Goal: Task Accomplishment & Management: Use online tool/utility

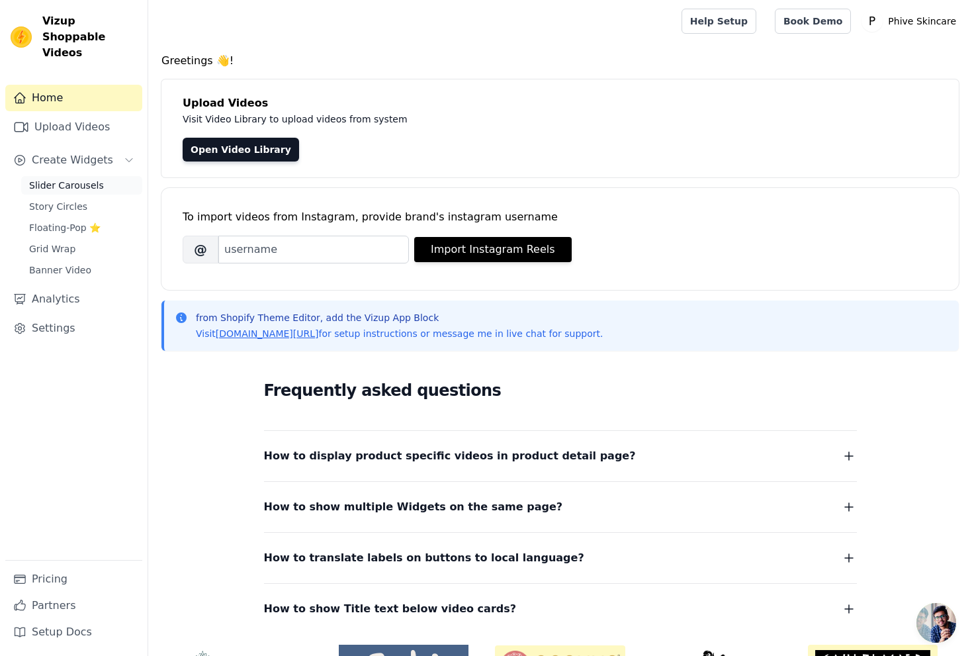
click at [83, 179] on span "Slider Carousels" at bounding box center [66, 185] width 75 height 13
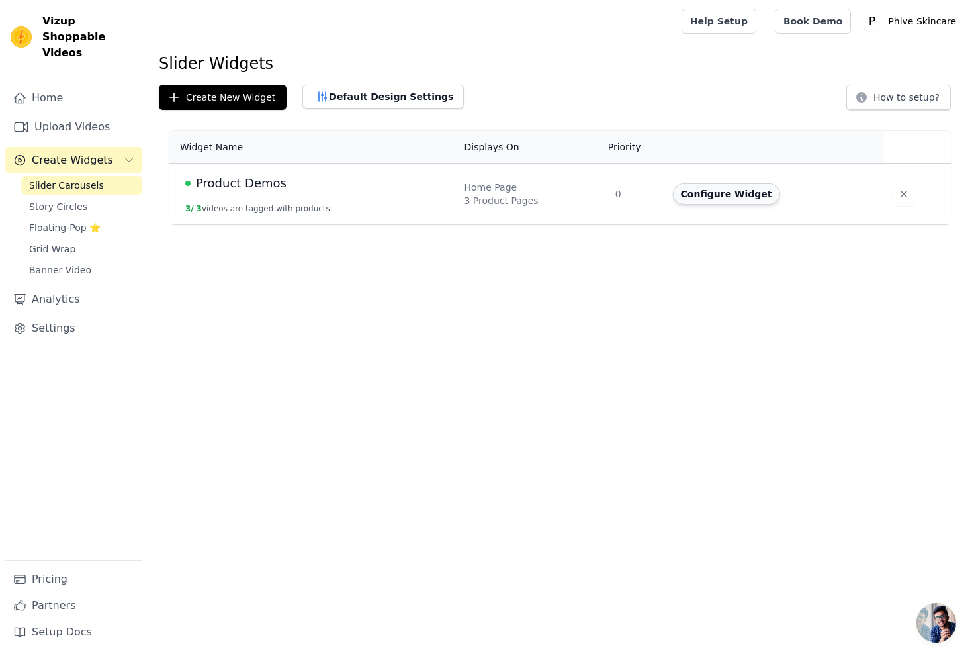
click at [722, 201] on button "Configure Widget" at bounding box center [726, 193] width 107 height 21
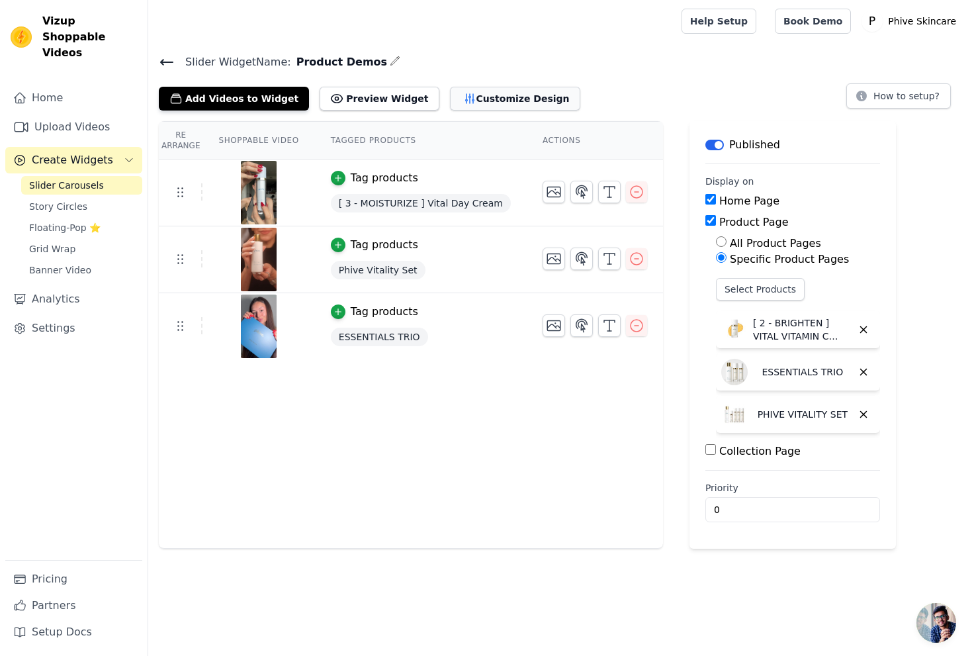
click at [483, 102] on button "Customize Design" at bounding box center [515, 99] width 130 height 24
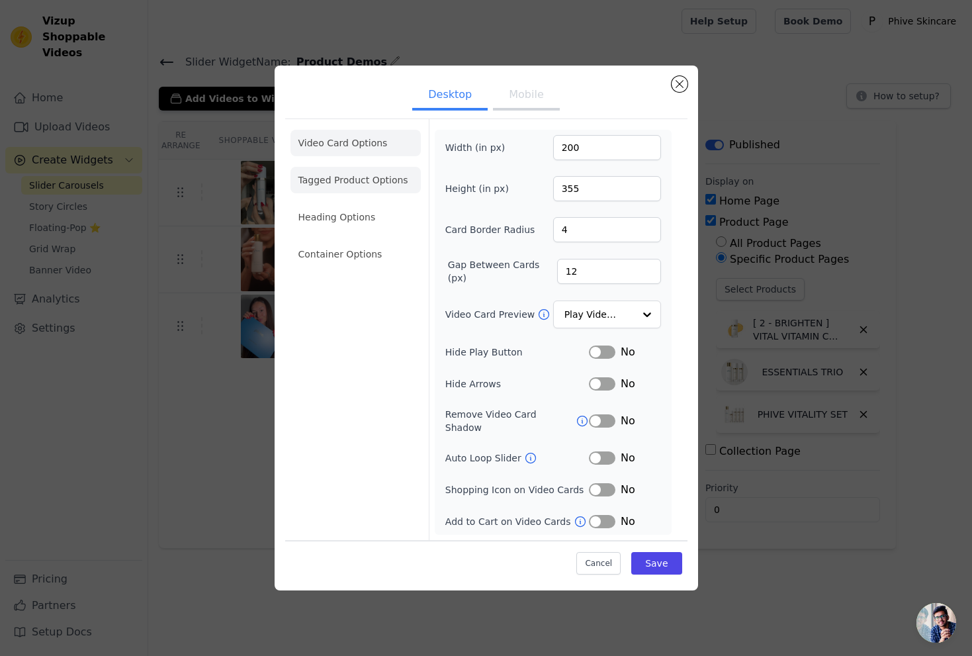
click at [385, 189] on li "Tagged Product Options" at bounding box center [355, 180] width 130 height 26
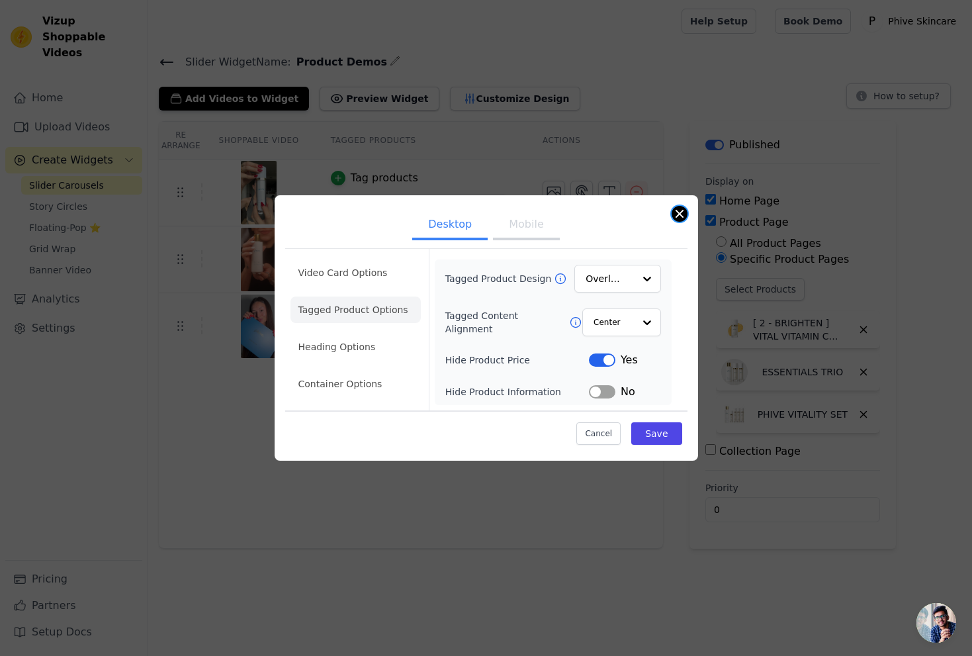
click at [685, 214] on button "Close modal" at bounding box center [680, 214] width 16 height 16
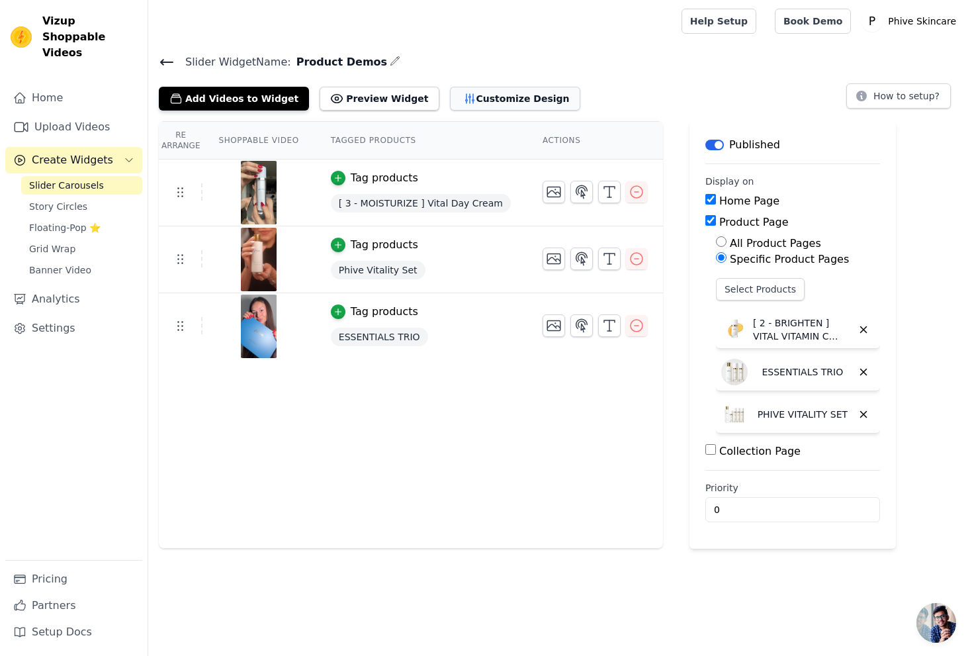
click at [450, 96] on button "Customize Design" at bounding box center [515, 99] width 130 height 24
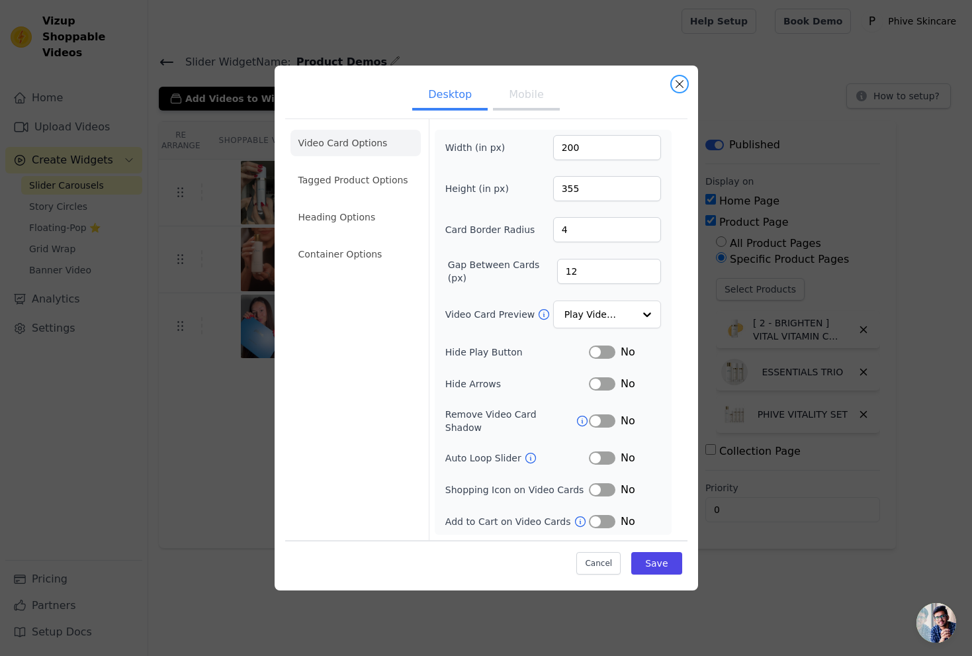
click at [678, 89] on button "Close modal" at bounding box center [680, 84] width 16 height 16
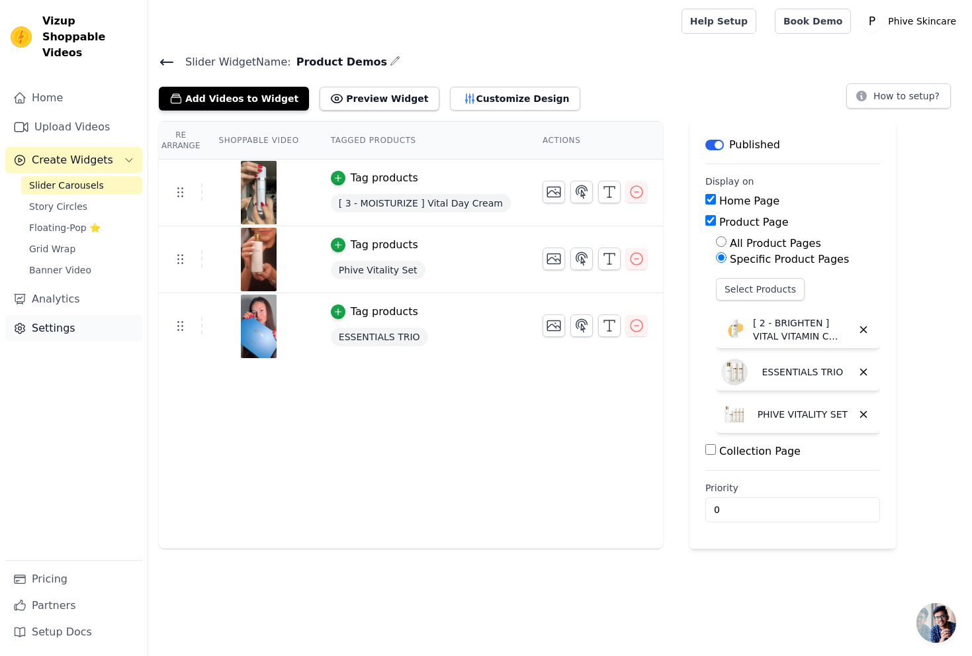
click at [85, 318] on link "Settings" at bounding box center [73, 328] width 137 height 26
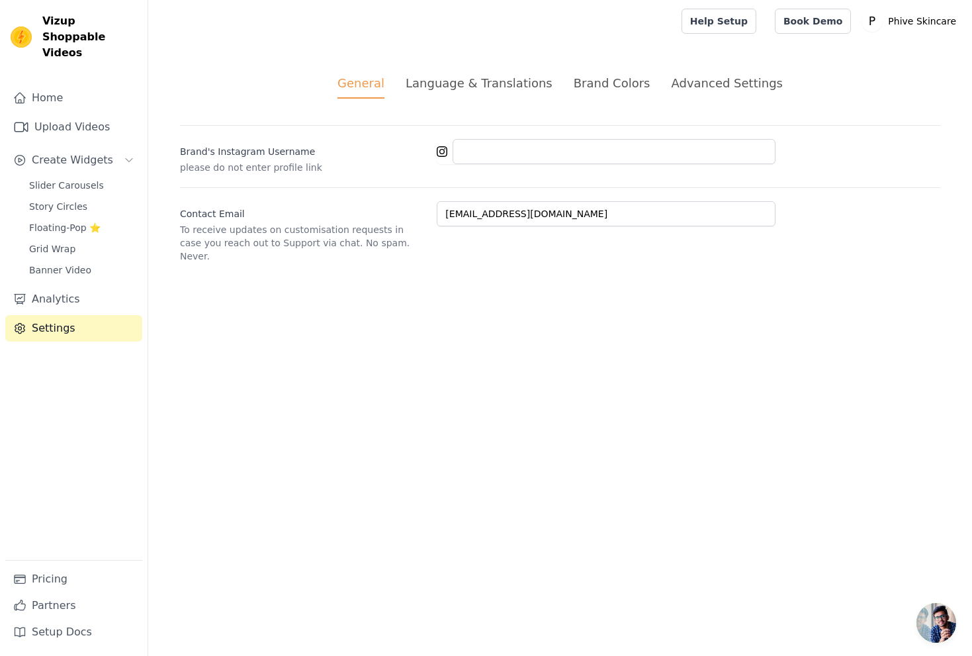
click at [752, 74] on div "Advanced Settings" at bounding box center [726, 83] width 111 height 18
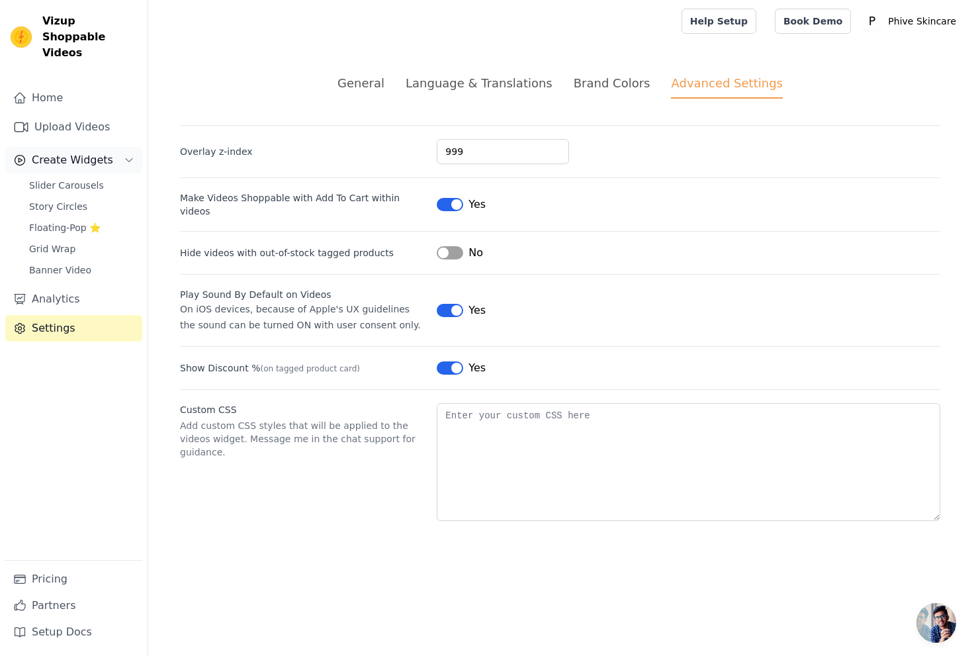
click at [60, 152] on span "Create Widgets" at bounding box center [72, 160] width 81 height 16
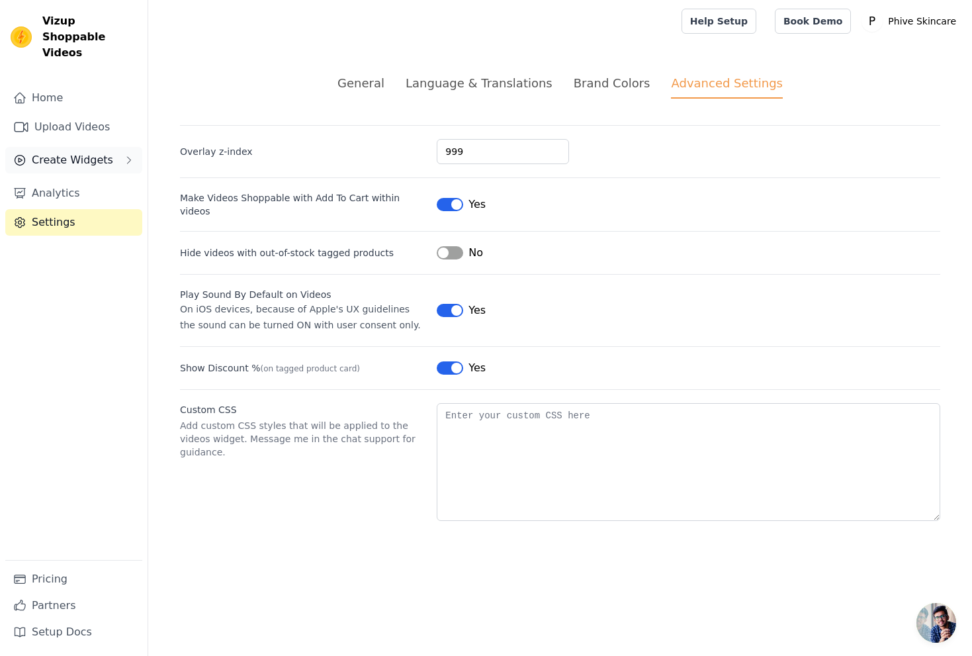
click at [60, 152] on span "Create Widgets" at bounding box center [72, 160] width 81 height 16
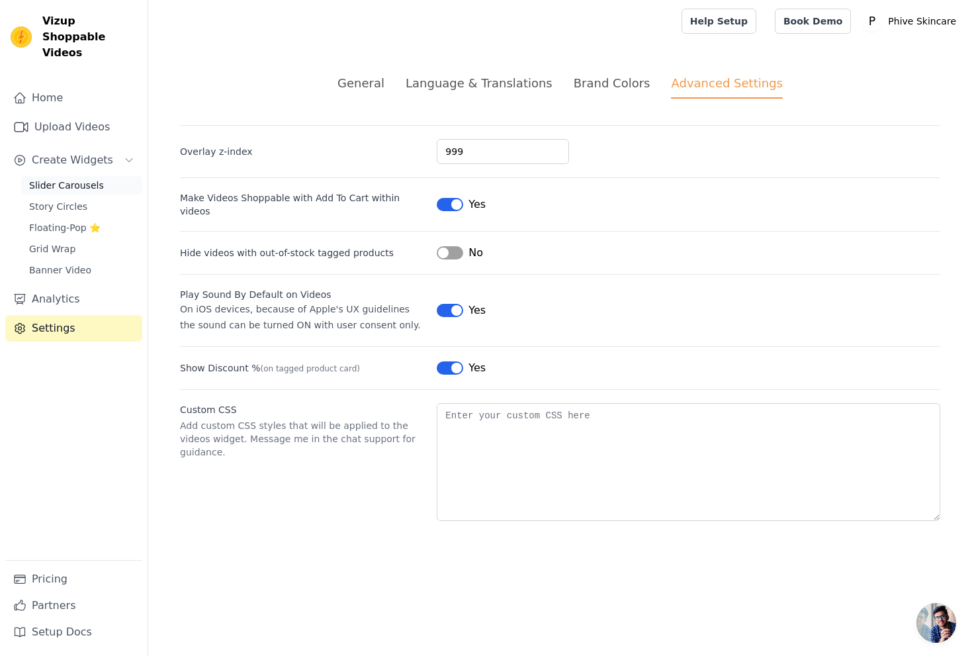
click at [71, 179] on span "Slider Carousels" at bounding box center [66, 185] width 75 height 13
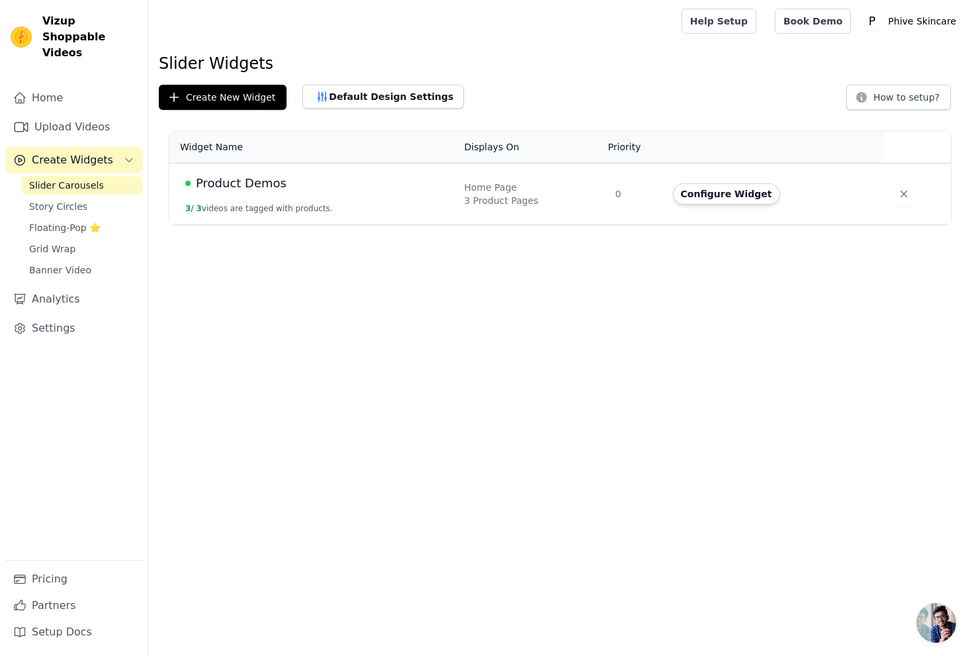
click at [259, 184] on span "Product Demos" at bounding box center [241, 183] width 91 height 19
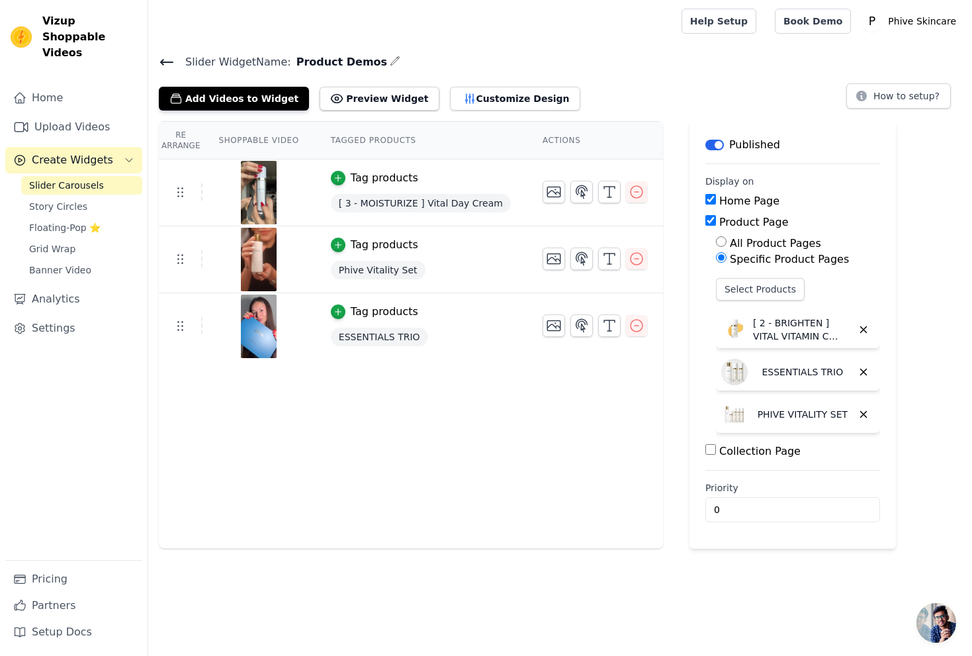
click at [716, 241] on input "All Product Pages" at bounding box center [721, 241] width 11 height 11
radio input "true"
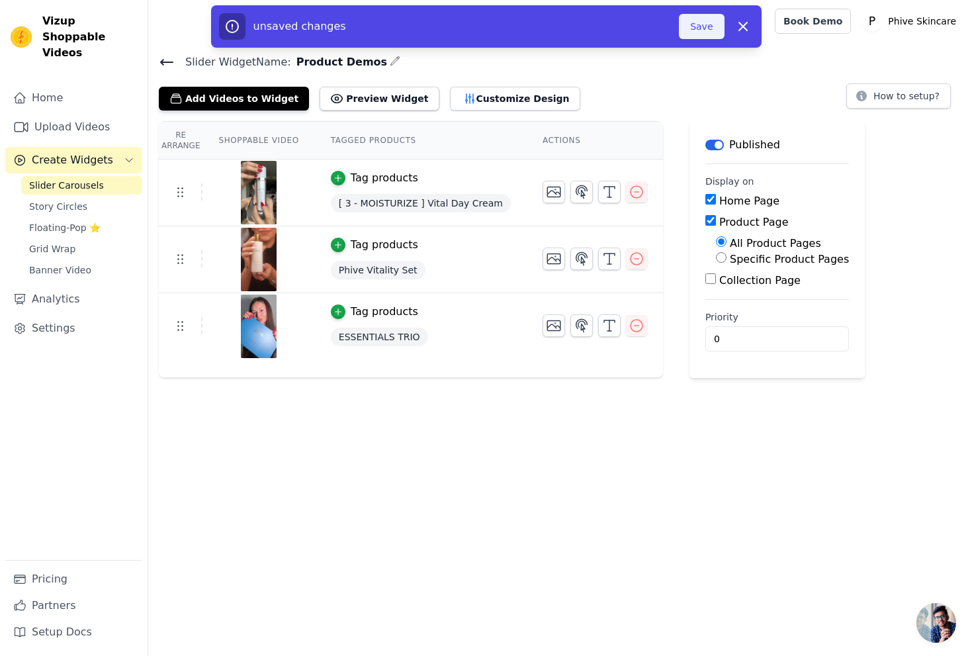
click at [696, 23] on button "Save" at bounding box center [701, 26] width 45 height 25
click at [701, 28] on button "Save" at bounding box center [701, 26] width 45 height 25
